Goal: Use online tool/utility: Utilize a website feature to perform a specific function

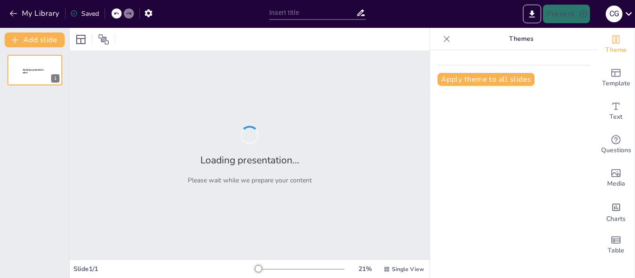
type input "Metodología PMI en la Construcción de Vivienda Campestre: Proyecto Divanco en […"
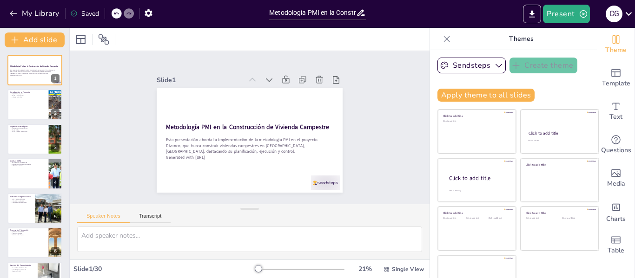
checkbox input "true"
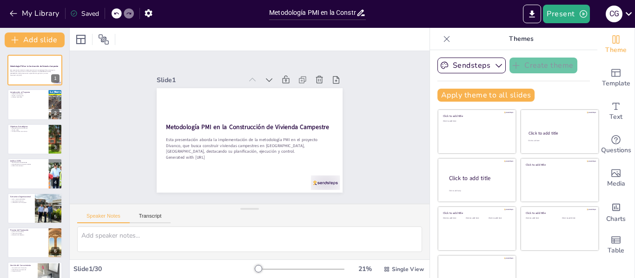
checkbox input "true"
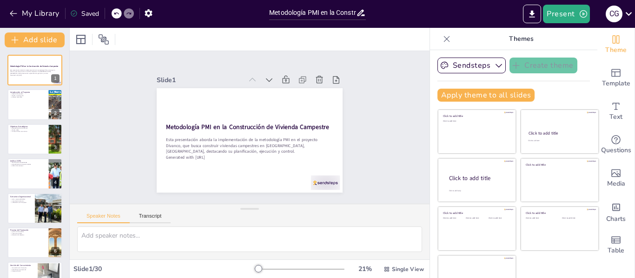
checkbox input "true"
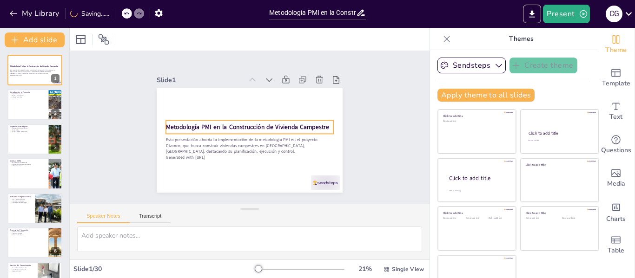
checkbox input "true"
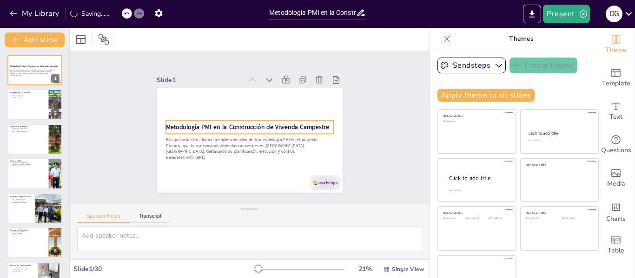
checkbox input "true"
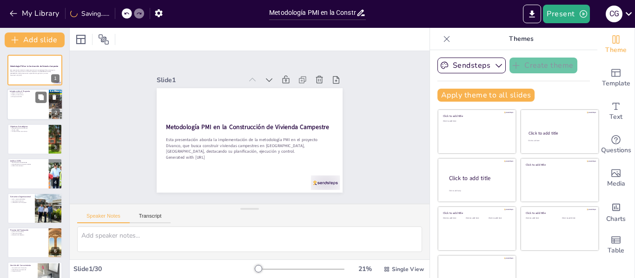
checkbox input "true"
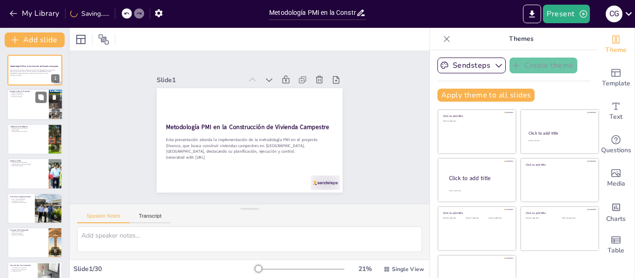
checkbox input "true"
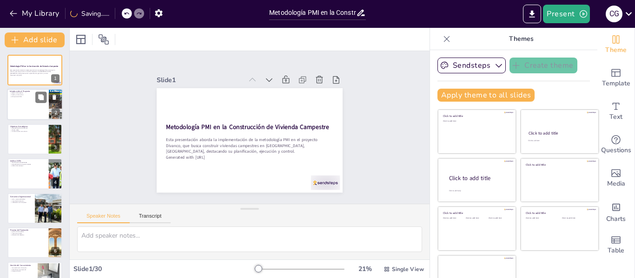
checkbox input "true"
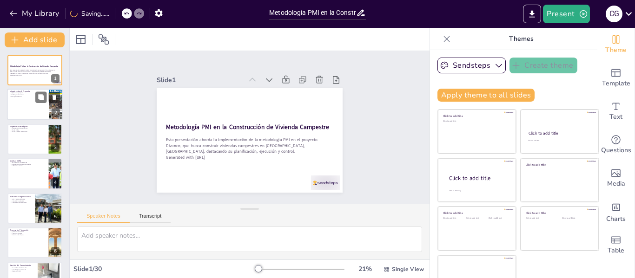
checkbox input "true"
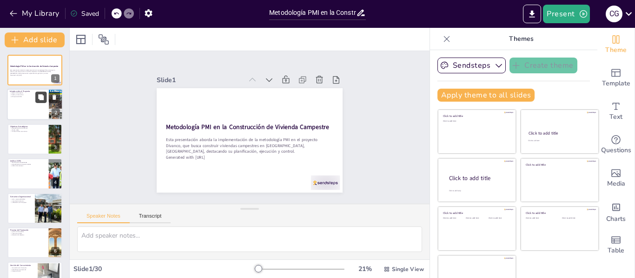
checkbox input "true"
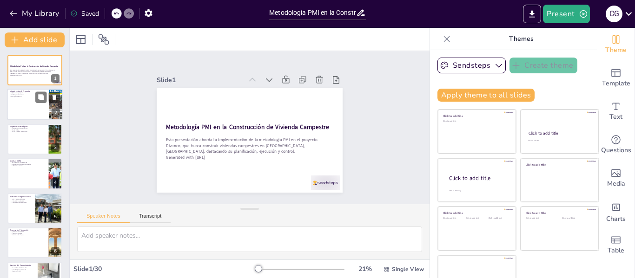
checkbox input "true"
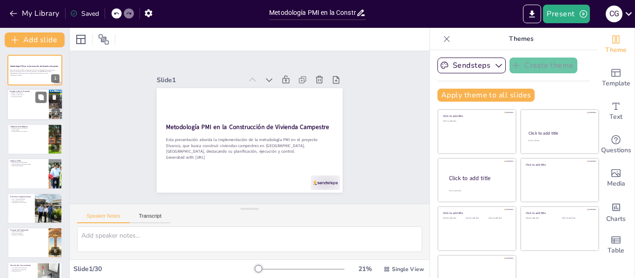
click at [32, 100] on div at bounding box center [35, 105] width 56 height 32
type textarea "El objetivo del proyecto es fundamental para guiar todas las decisiones y accio…"
checkbox input "true"
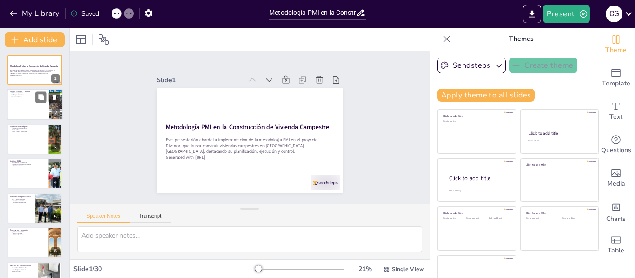
checkbox input "true"
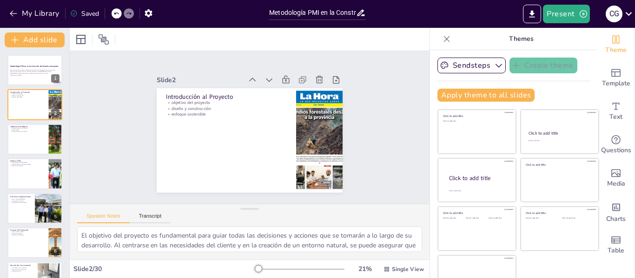
checkbox input "true"
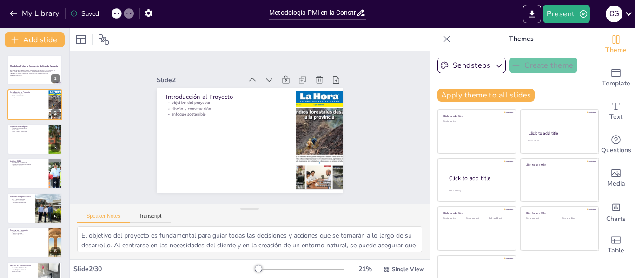
checkbox input "true"
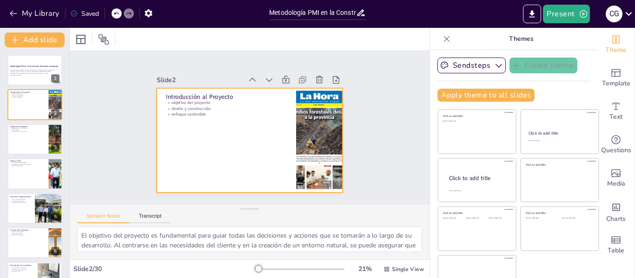
scroll to position [21, 0]
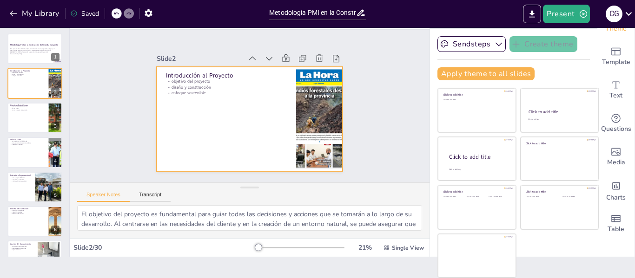
checkbox input "true"
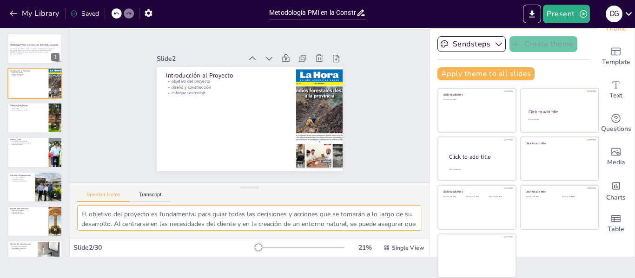
click at [340, 219] on textarea "El objetivo del proyecto es fundamental para guiar todas las decisiones y accio…" at bounding box center [249, 218] width 345 height 26
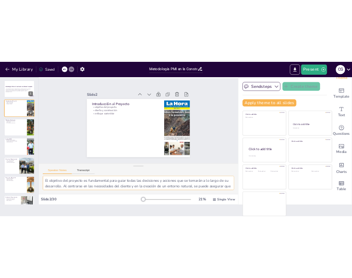
scroll to position [0, 0]
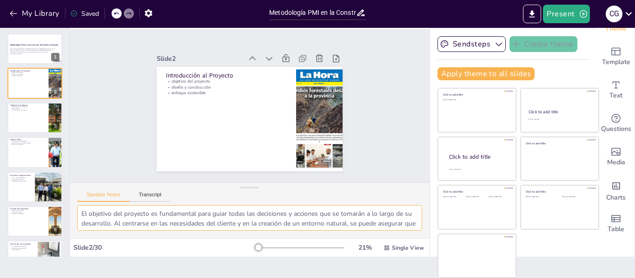
checkbox input "true"
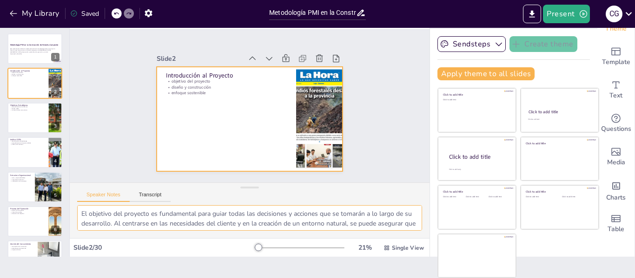
checkbox input "true"
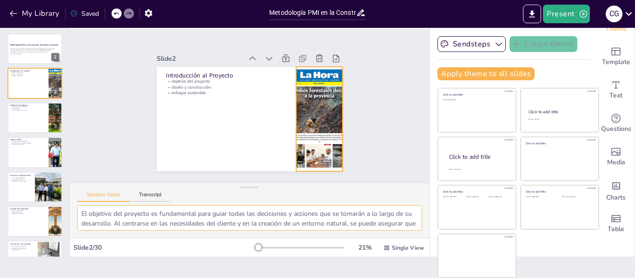
checkbox input "true"
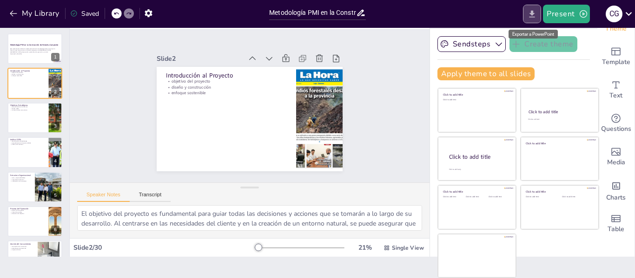
click at [533, 15] on icon "Export to PowerPoint" at bounding box center [532, 13] width 6 height 7
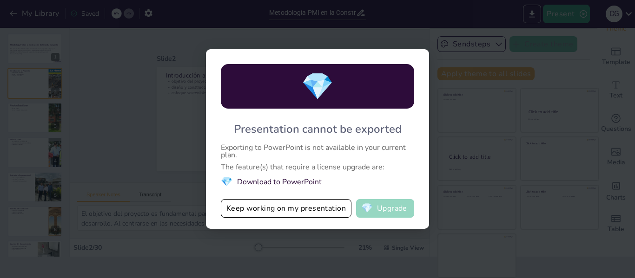
click at [374, 210] on button "💎 Upgrade" at bounding box center [385, 208] width 58 height 19
checkbox input "true"
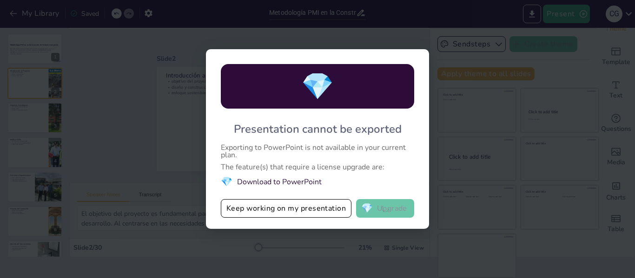
checkbox input "true"
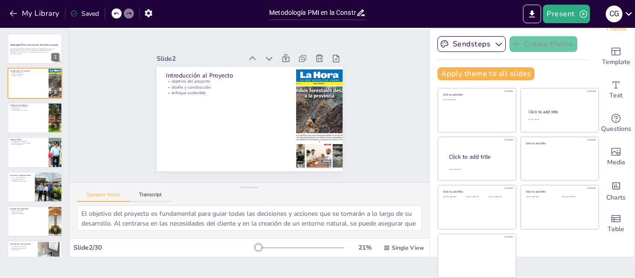
checkbox input "true"
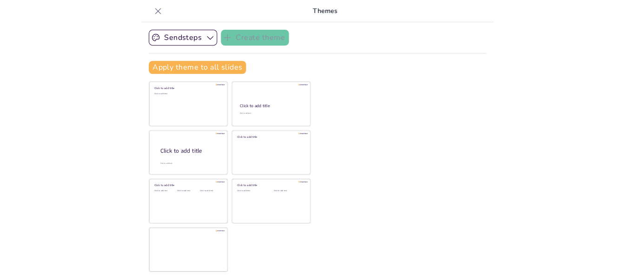
scroll to position [0, 0]
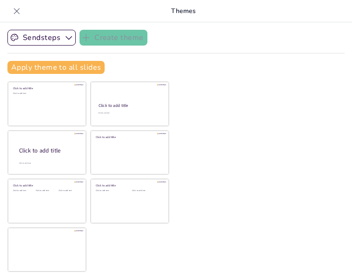
checkbox input "true"
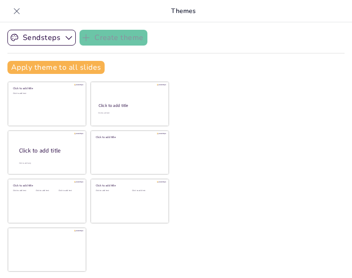
checkbox input "true"
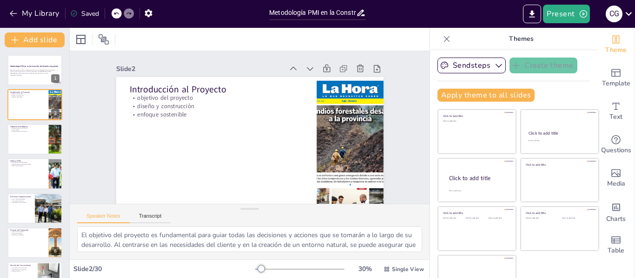
checkbox input "true"
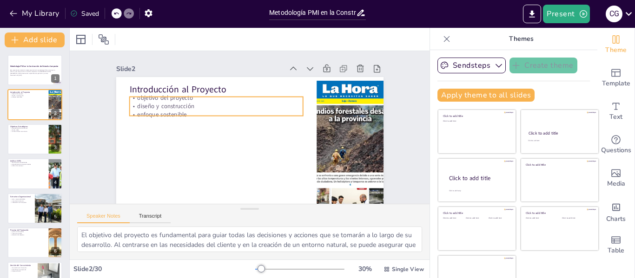
checkbox input "true"
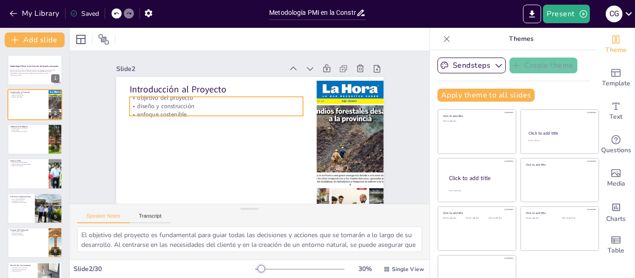
checkbox input "true"
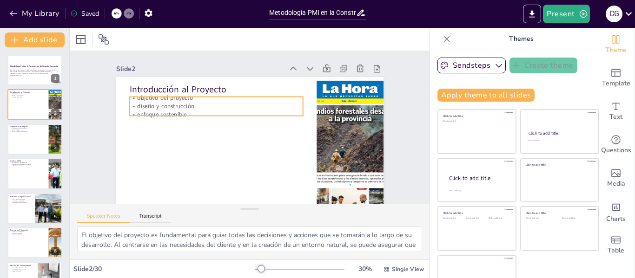
checkbox input "true"
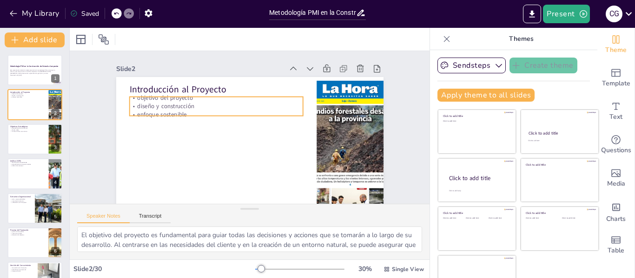
checkbox input "true"
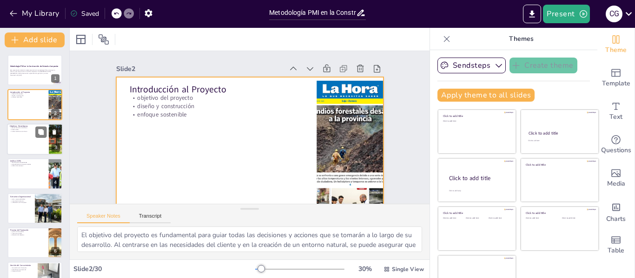
checkbox input "true"
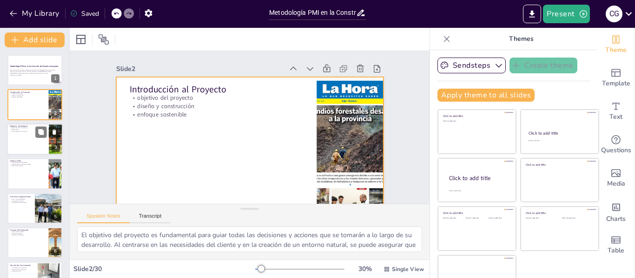
checkbox input "true"
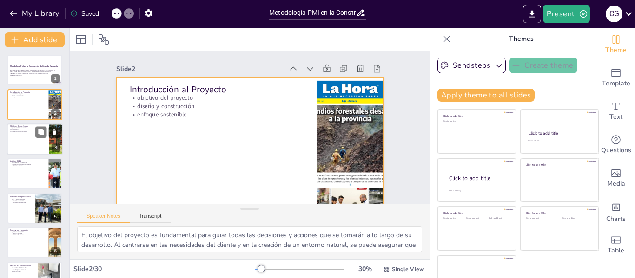
checkbox input "true"
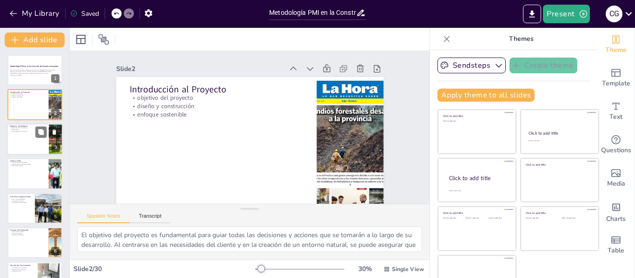
click at [28, 142] on div at bounding box center [35, 140] width 56 height 32
type textarea "El aprovechamiento de recursos es fundamental para la sostenibilidad del proyec…"
checkbox input "true"
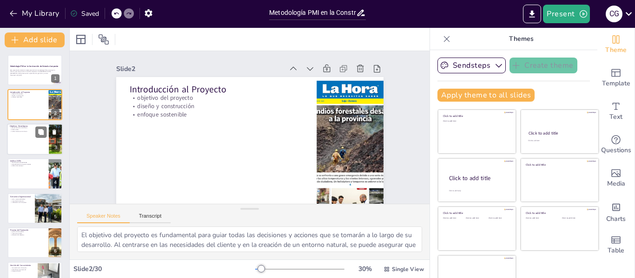
checkbox input "true"
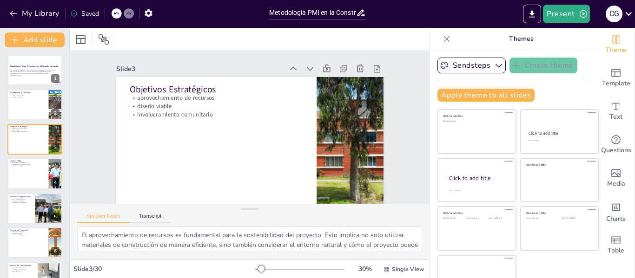
checkbox input "true"
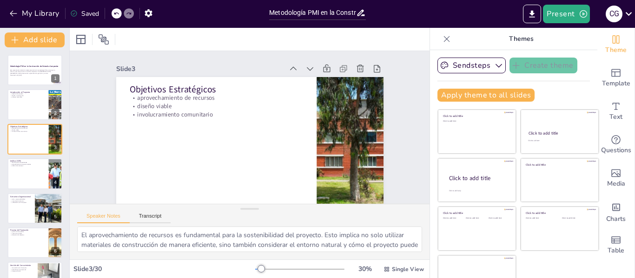
checkbox input "true"
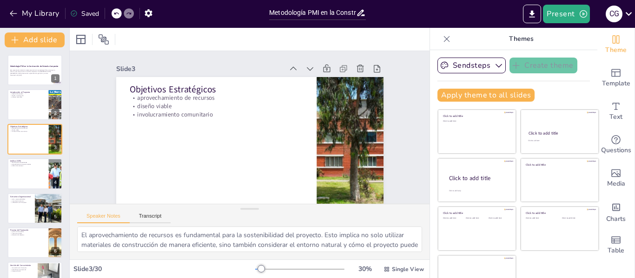
checkbox input "true"
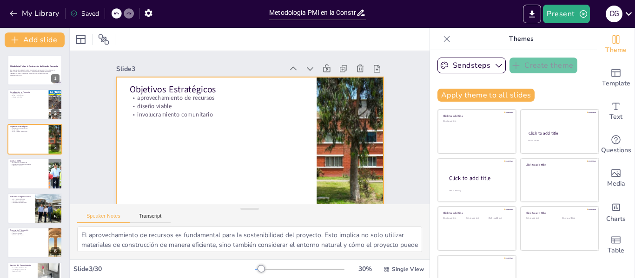
checkbox input "true"
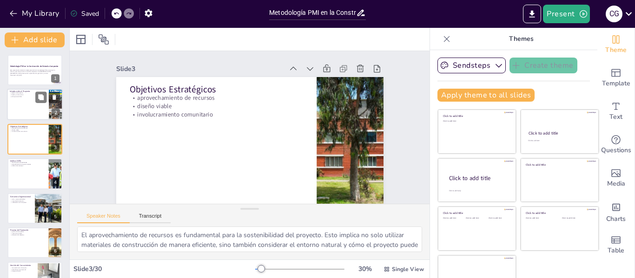
checkbox input "true"
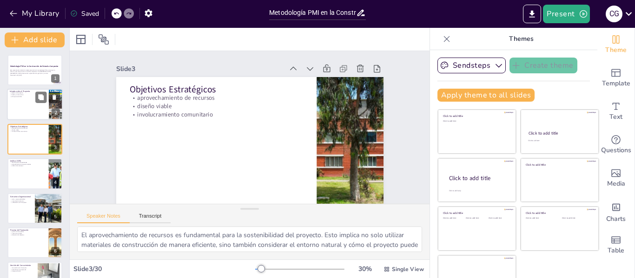
click at [21, 107] on div at bounding box center [35, 105] width 56 height 32
type textarea "El objetivo del proyecto es fundamental para guiar todas las decisiones y accio…"
checkbox input "true"
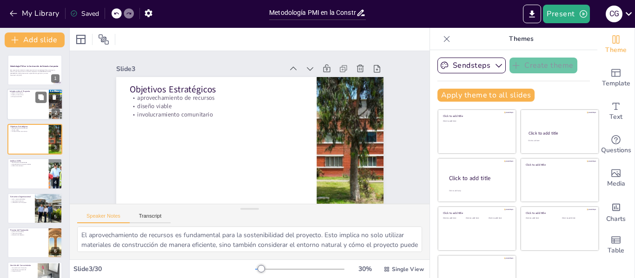
checkbox input "true"
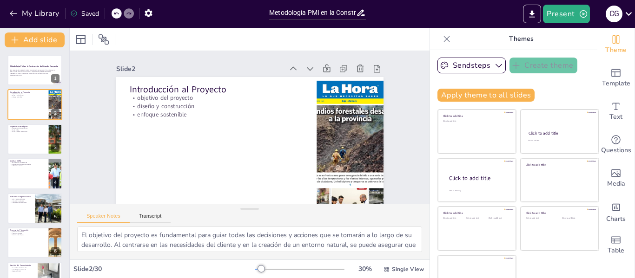
checkbox input "true"
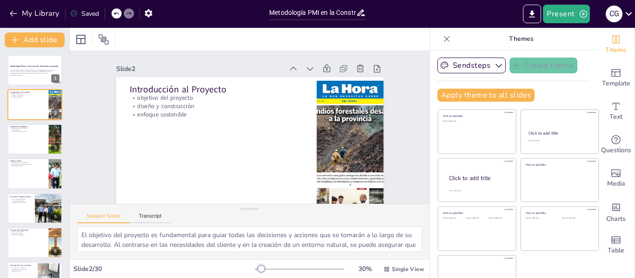
checkbox input "true"
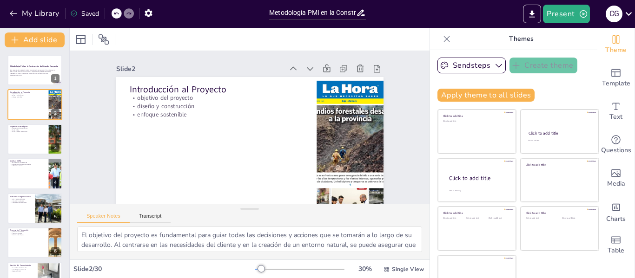
checkbox input "true"
click at [33, 137] on div at bounding box center [35, 140] width 56 height 32
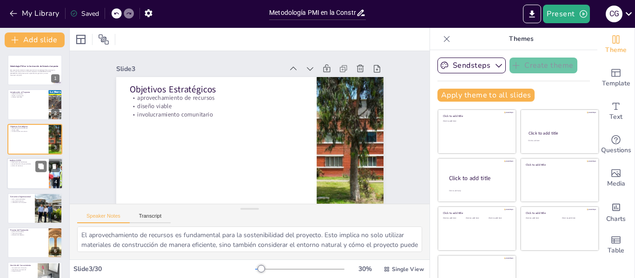
click at [24, 179] on div at bounding box center [35, 174] width 56 height 32
